Goal: Information Seeking & Learning: Understand process/instructions

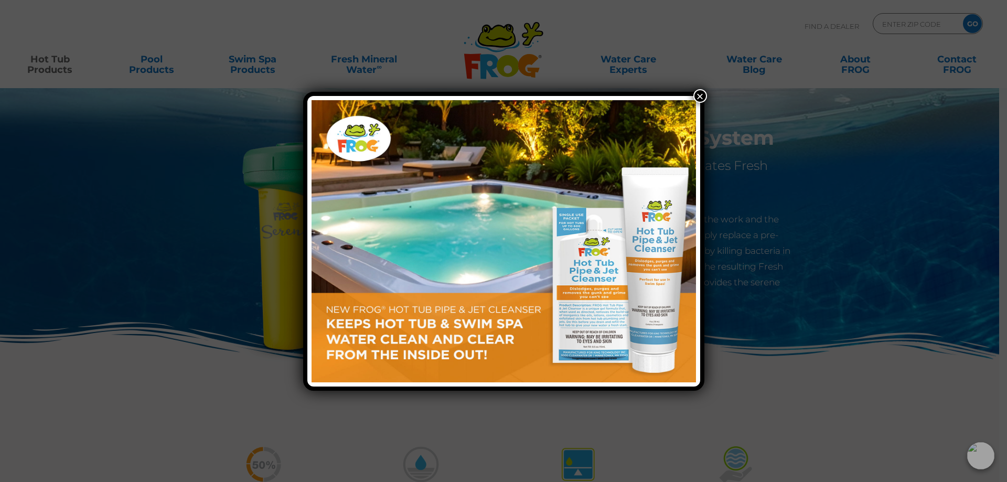
click at [703, 99] on button "×" at bounding box center [700, 96] width 14 height 14
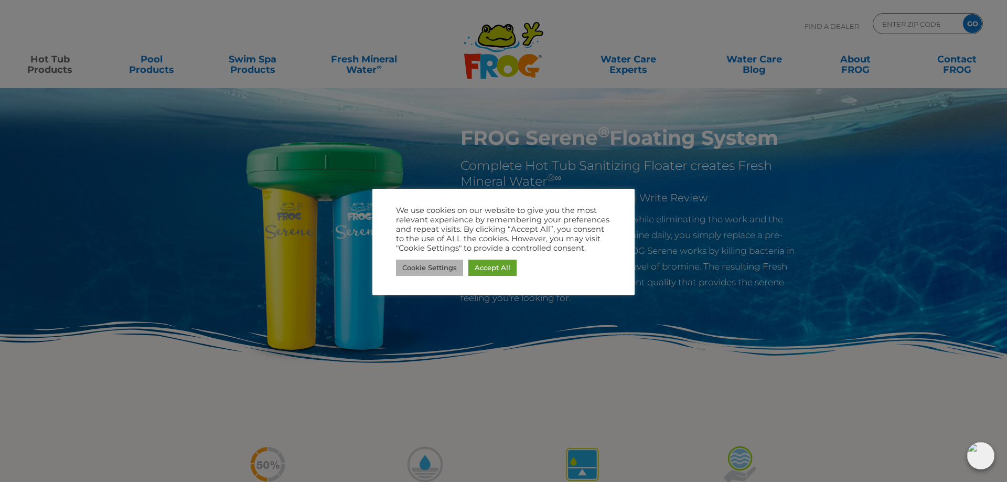
click at [432, 271] on link "Cookie Settings" at bounding box center [429, 268] width 67 height 16
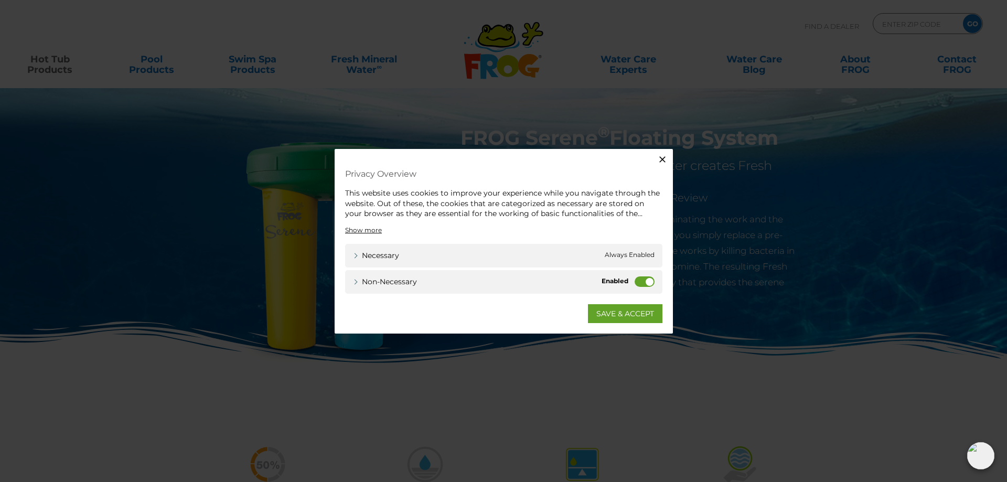
click at [635, 284] on label "Non-necessary" at bounding box center [645, 281] width 20 height 10
click at [0, 0] on input "Non-necessary" at bounding box center [0, 0] width 0 height 0
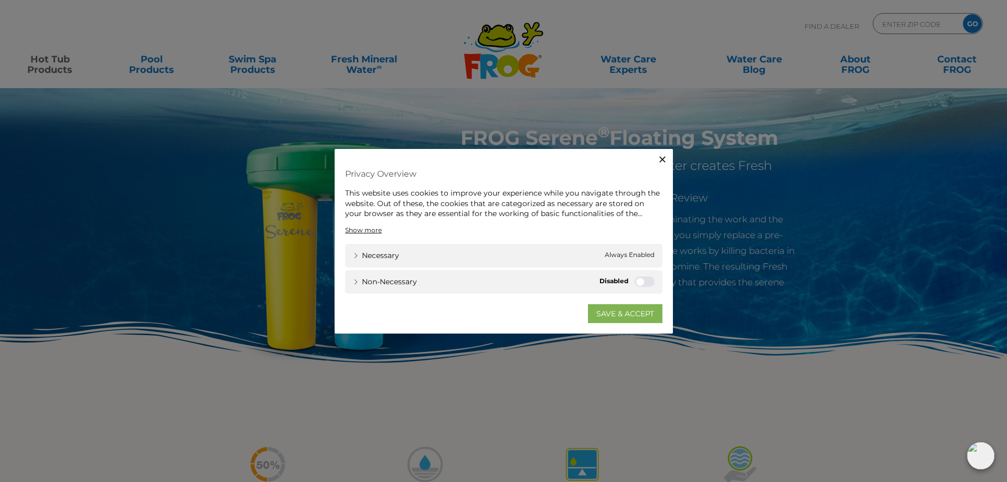
click at [646, 316] on link "SAVE & ACCEPT" at bounding box center [625, 313] width 74 height 19
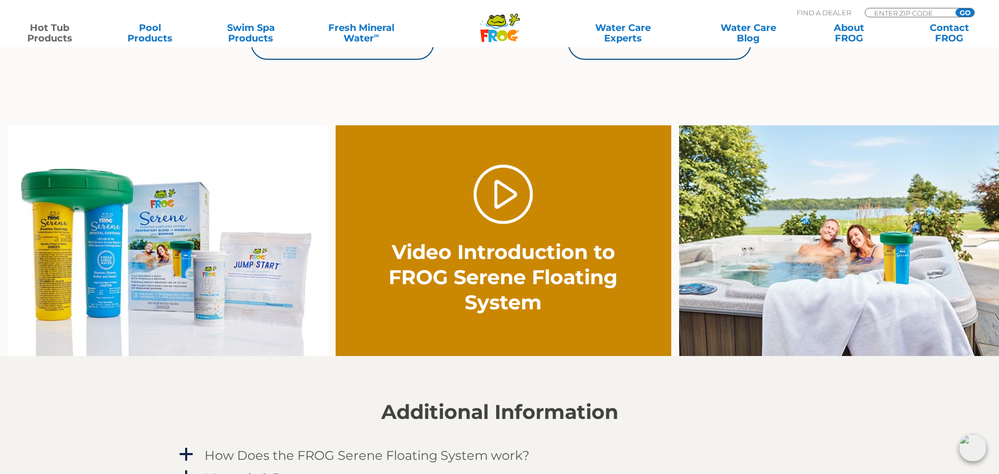
scroll to position [787, 0]
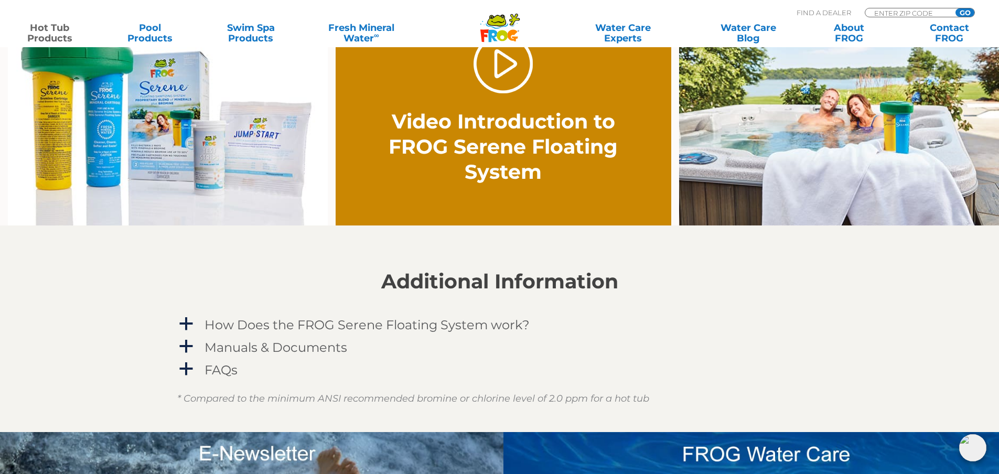
click at [243, 184] on img at bounding box center [168, 110] width 320 height 231
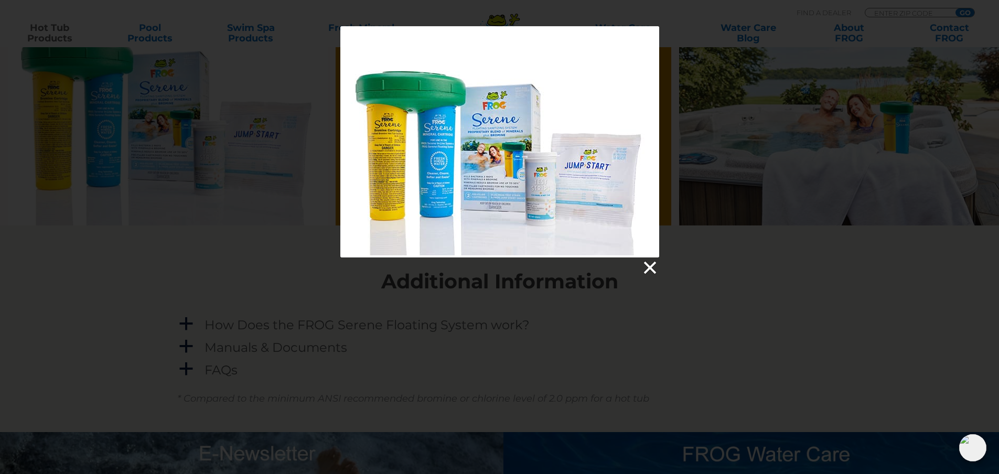
click at [648, 267] on link at bounding box center [649, 268] width 16 height 16
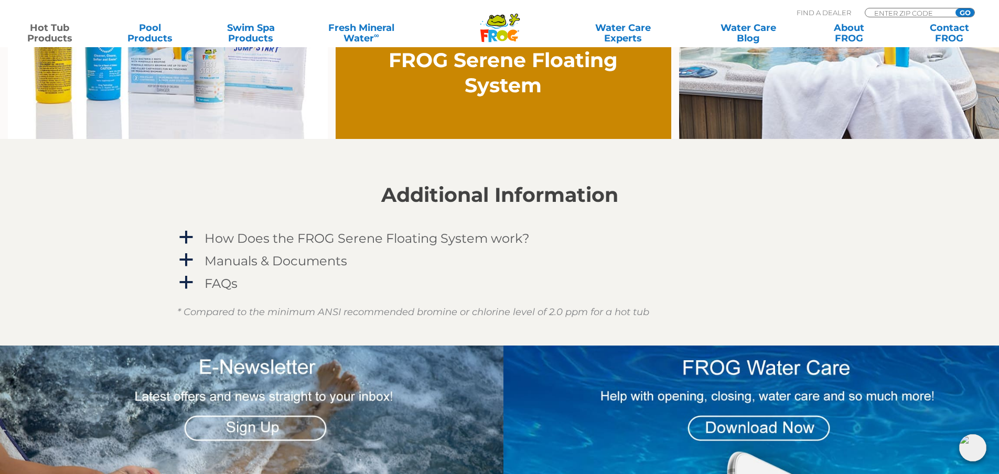
scroll to position [891, 0]
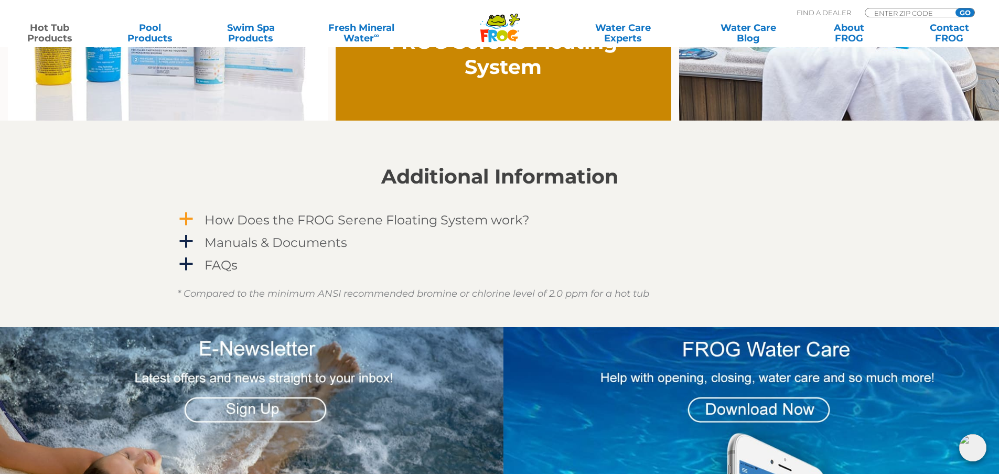
click at [366, 220] on h4 "How Does the FROG Serene Floating System work?" at bounding box center [367, 220] width 325 height 14
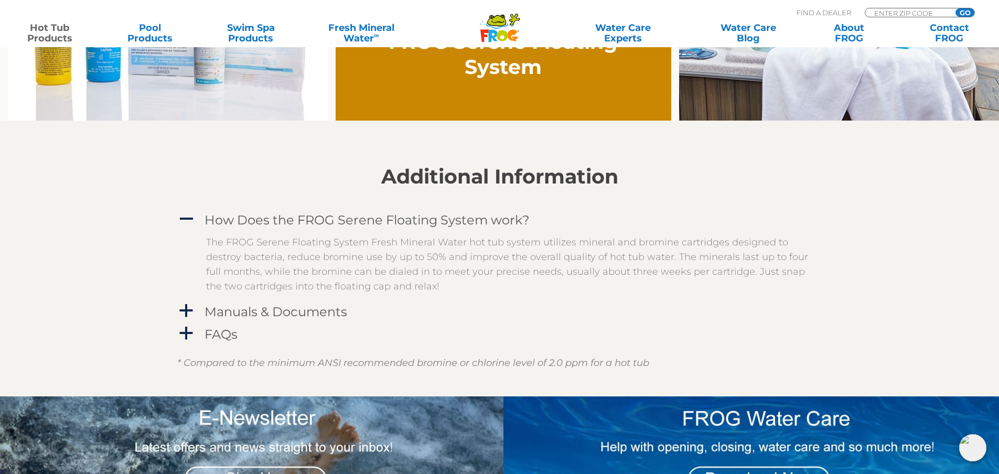
scroll to position [996, 0]
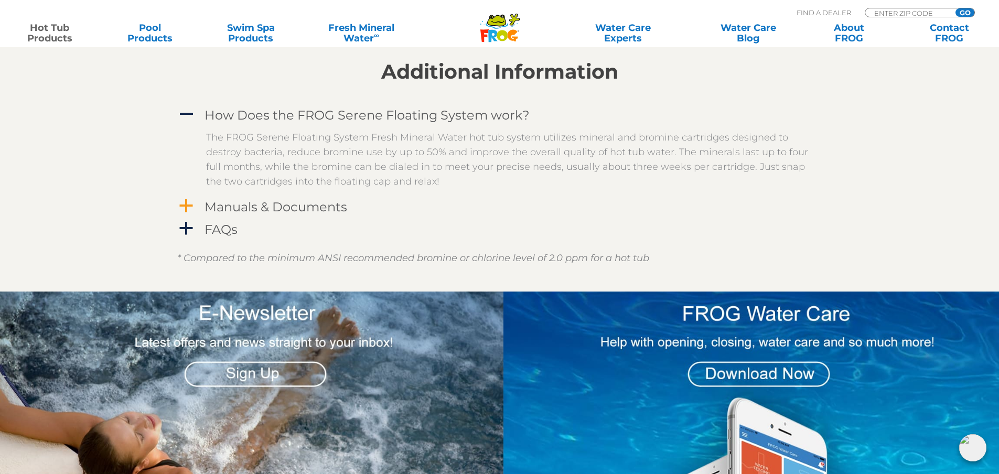
click at [325, 210] on h4 "Manuals & Documents" at bounding box center [276, 207] width 143 height 14
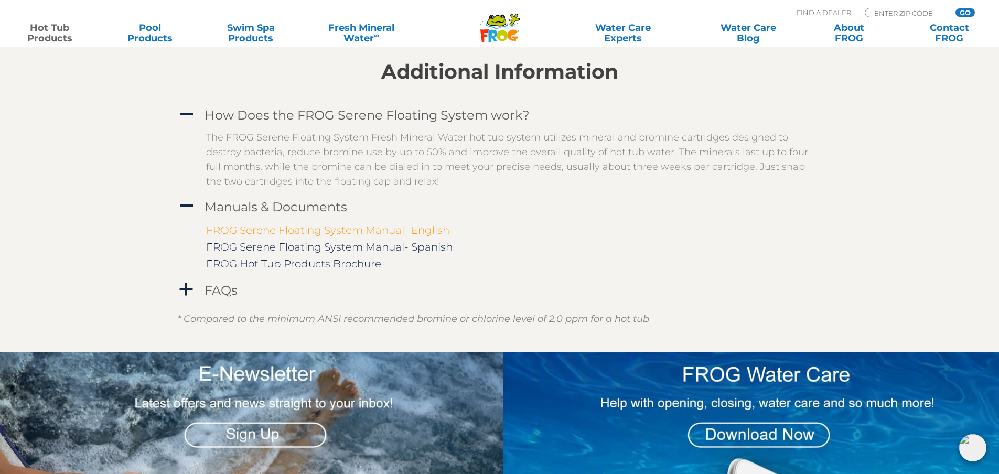
click at [336, 229] on link "FROG Serene Floating System Manual- English" at bounding box center [327, 230] width 243 height 13
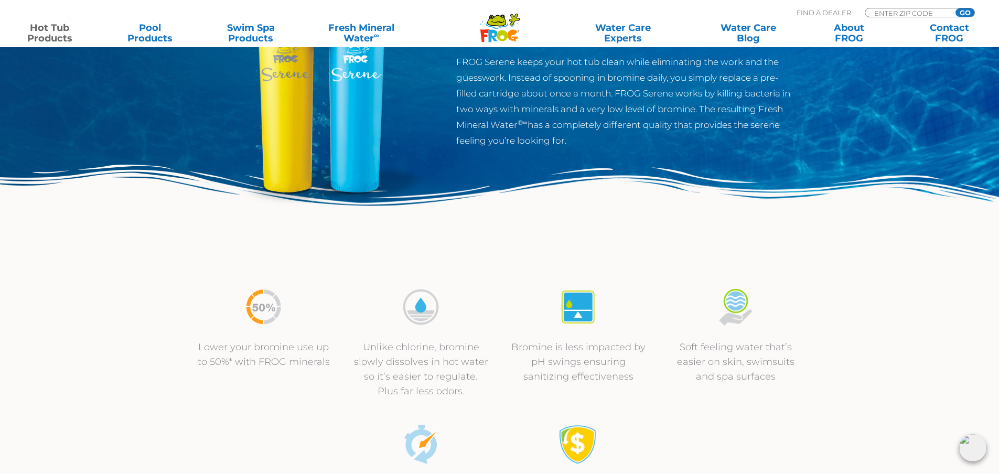
scroll to position [0, 0]
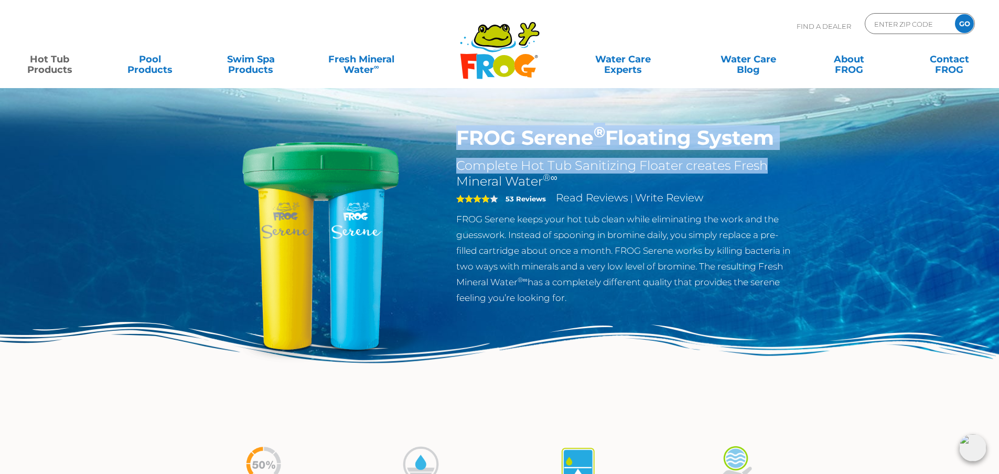
drag, startPoint x: 459, startPoint y: 139, endPoint x: 799, endPoint y: 151, distance: 340.0
click at [799, 151] on div "FROG Serene ® Floating System Complete Hot Tub Sanitizing Floater creates Fresh…" at bounding box center [627, 218] width 358 height 185
click at [756, 147] on h1 "FROG Serene ® Floating System" at bounding box center [627, 138] width 342 height 24
